Goal: Information Seeking & Learning: Learn about a topic

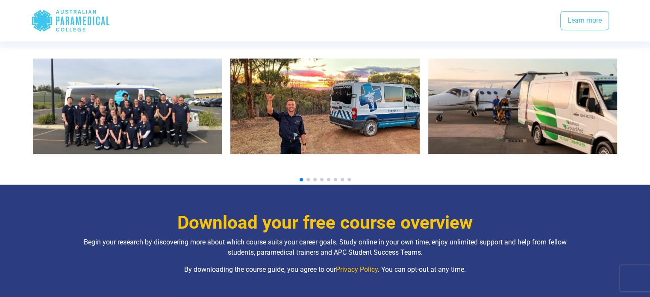
scroll to position [943, 0]
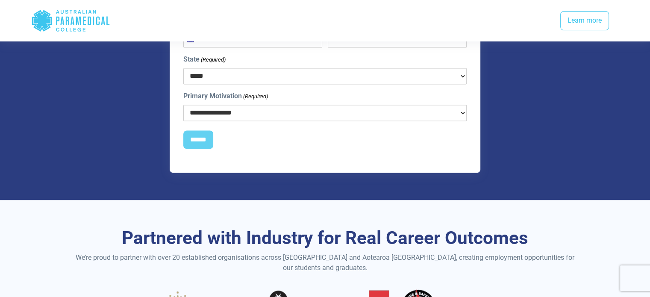
drag, startPoint x: 0, startPoint y: 0, endPoint x: 643, endPoint y: 160, distance: 662.8
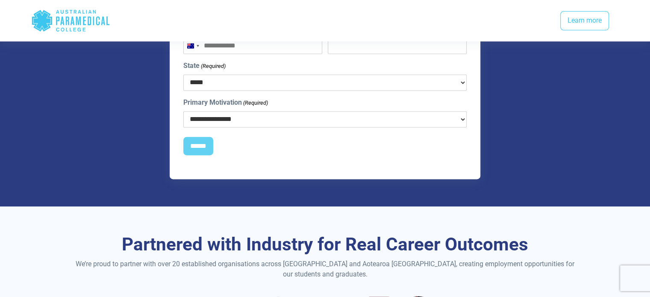
click at [327, 111] on select "**********" at bounding box center [325, 119] width 284 height 16
drag, startPoint x: 536, startPoint y: 125, endPoint x: 623, endPoint y: 146, distance: 89.3
click at [538, 126] on div "**********" at bounding box center [325, 77] width 510 height 206
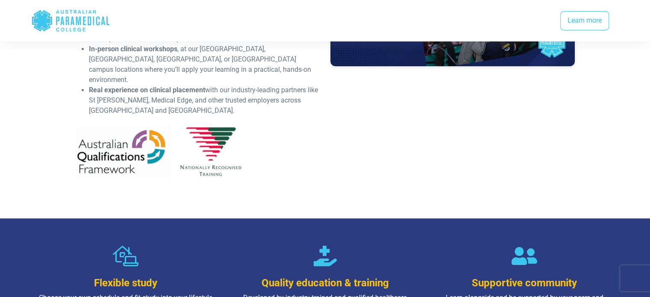
scroll to position [702, 0]
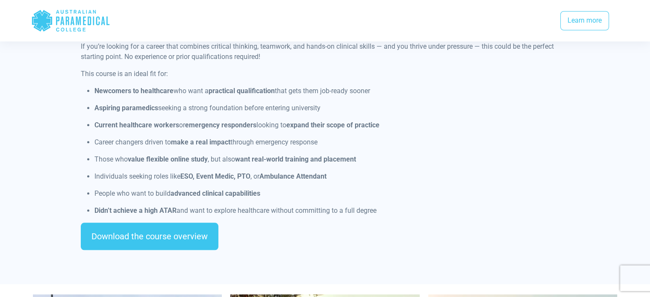
click at [106, 240] on div "Download the course overview" at bounding box center [325, 239] width 488 height 34
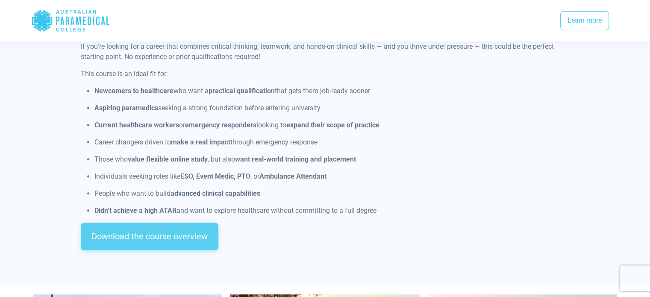
click at [131, 222] on link "Download the course overview" at bounding box center [150, 235] width 138 height 27
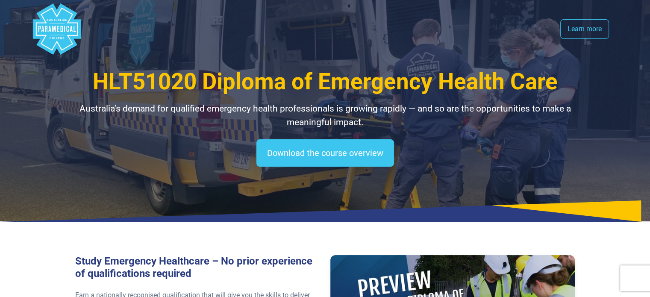
click at [297, 81] on span "HLT51020 Diploma of Emergency Health Care" at bounding box center [325, 81] width 465 height 26
click at [32, 28] on icon ".logo-block-c1{fill:#3CC5EE;} .logo-block-c2{fill:#FFF;}" at bounding box center [56, 28] width 51 height 51
click at [49, 26] on polygon "Australian Paramedical College" at bounding box center [56, 28] width 48 height 51
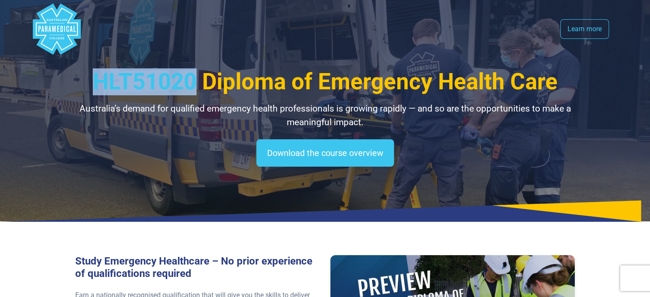
drag, startPoint x: 49, startPoint y: 26, endPoint x: 24, endPoint y: 0, distance: 35.3
click at [47, 25] on polygon "Australian Paramedical College" at bounding box center [56, 28] width 48 height 51
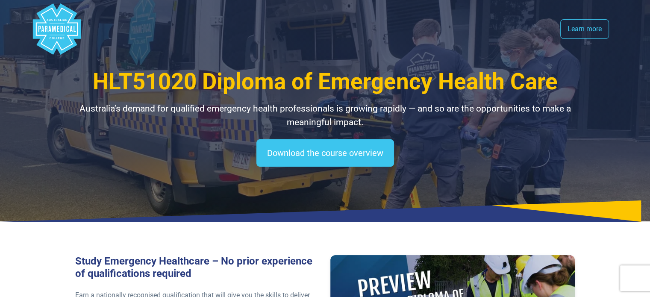
click at [51, 15] on polygon "Australian Paramedical College" at bounding box center [56, 28] width 48 height 51
click at [594, 26] on link "Learn more" at bounding box center [584, 29] width 49 height 20
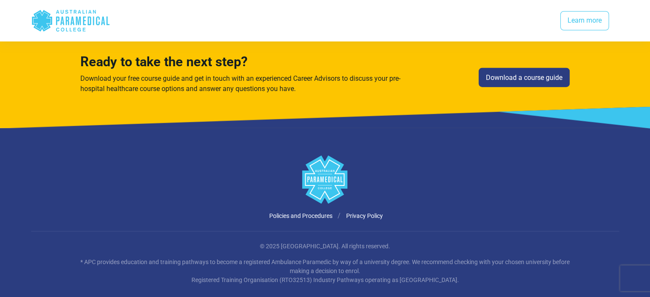
scroll to position [2230, 0]
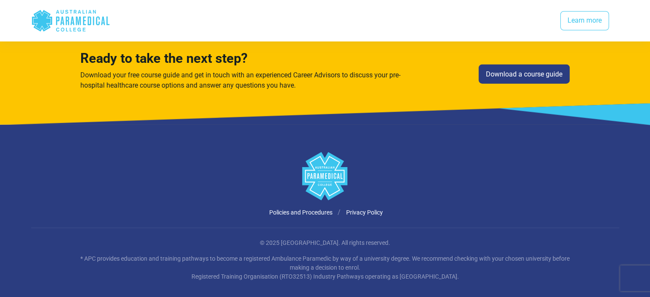
click at [342, 177] on icon ".logo-block-c1{fill:#3CC5EE;} .logo-block-c2{fill:#FFF;}" at bounding box center [324, 176] width 45 height 48
click at [331, 185] on polygon at bounding box center [324, 176] width 45 height 48
click at [328, 195] on div ".logo-block-c1{fill:#3CC5EE;} .logo-block-c2{fill:#FFF;}" at bounding box center [325, 179] width 598 height 55
click at [325, 209] on link "Policies and Procedures" at bounding box center [300, 212] width 63 height 7
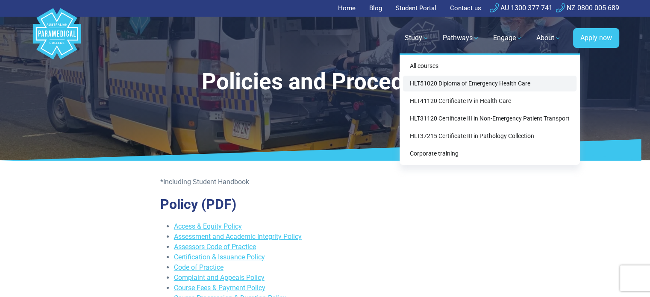
click at [439, 83] on link "HLT51020 Diploma of Emergency Health Care" at bounding box center [489, 84] width 173 height 16
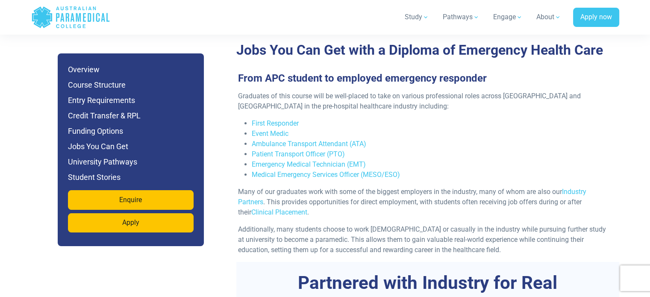
scroll to position [2842, 0]
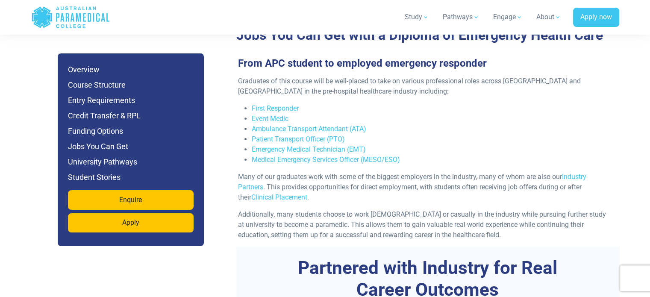
click at [649, 140] on html "Home Blog Student Portal Contact us AU 1300 377 741 NZ 0800 005 689 .logo-block…" at bounding box center [325, 167] width 650 height 6019
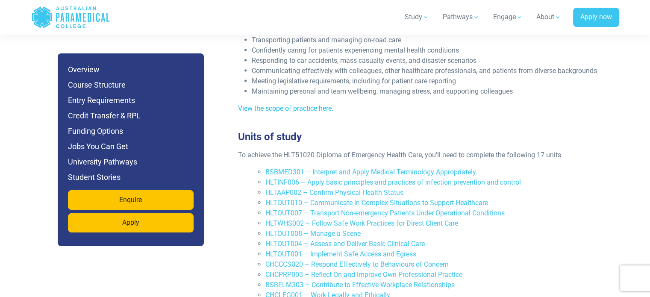
scroll to position [1771, 0]
click at [283, 105] on link "View the scope of practice here." at bounding box center [285, 109] width 95 height 8
